Goal: Find specific fact: Find specific fact

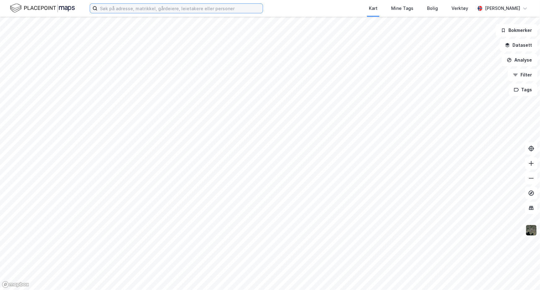
click at [160, 8] on input at bounding box center [179, 8] width 165 height 9
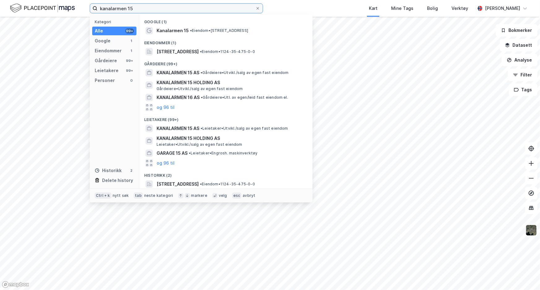
type input "kanalarmen 15"
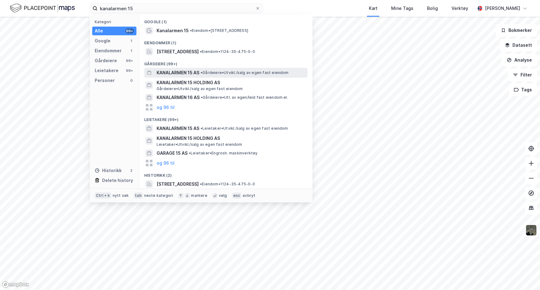
click at [175, 72] on span "KANALARMEN 15 AS" at bounding box center [178, 72] width 43 height 7
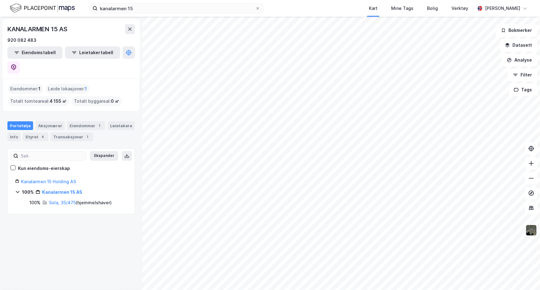
click at [33, 84] on div "Eiendommer : 1" at bounding box center [25, 89] width 35 height 10
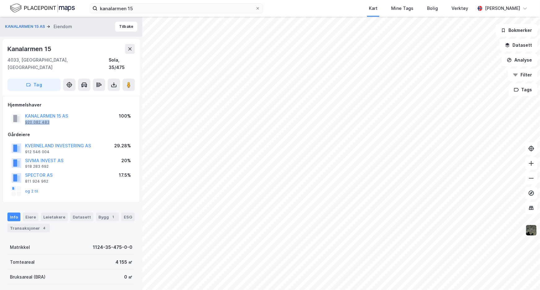
drag, startPoint x: 52, startPoint y: 115, endPoint x: 25, endPoint y: 116, distance: 27.5
click at [25, 116] on div "KANALARMEN 15 AS 920 082 483" at bounding box center [46, 118] width 43 height 12
copy div "920 082 483"
